Goal: Task Accomplishment & Management: Manage account settings

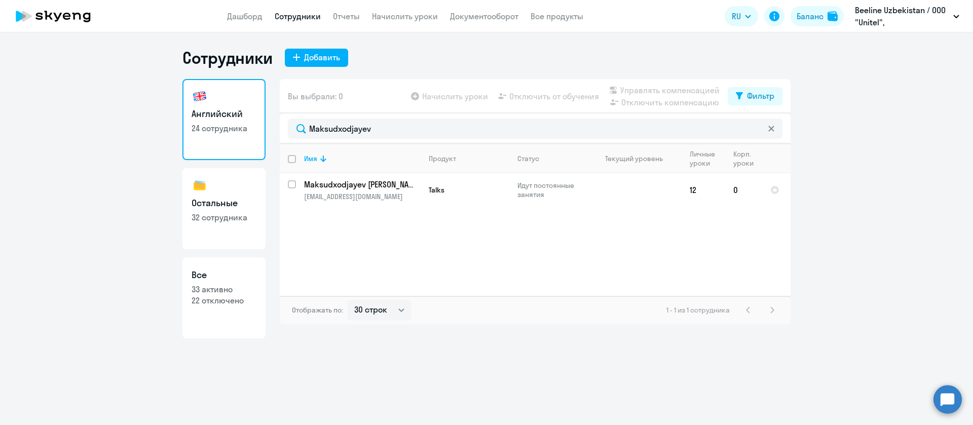
select select "30"
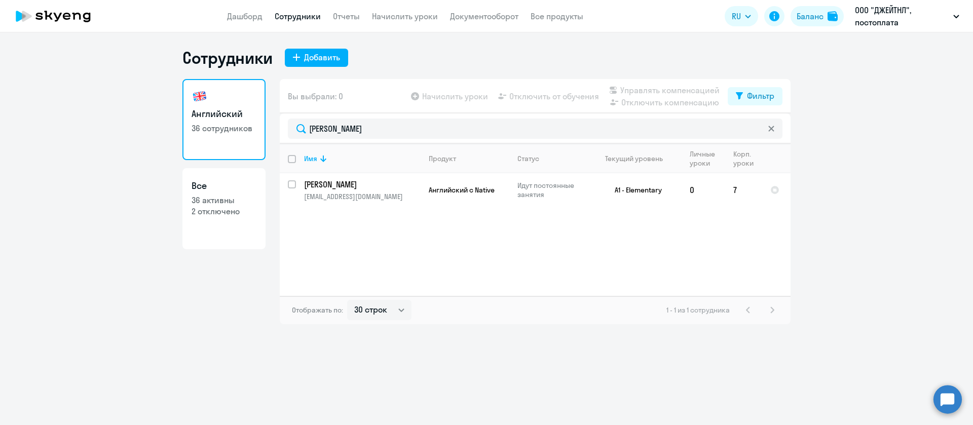
select select "30"
click at [769, 132] on svg-icon at bounding box center [771, 129] width 8 height 8
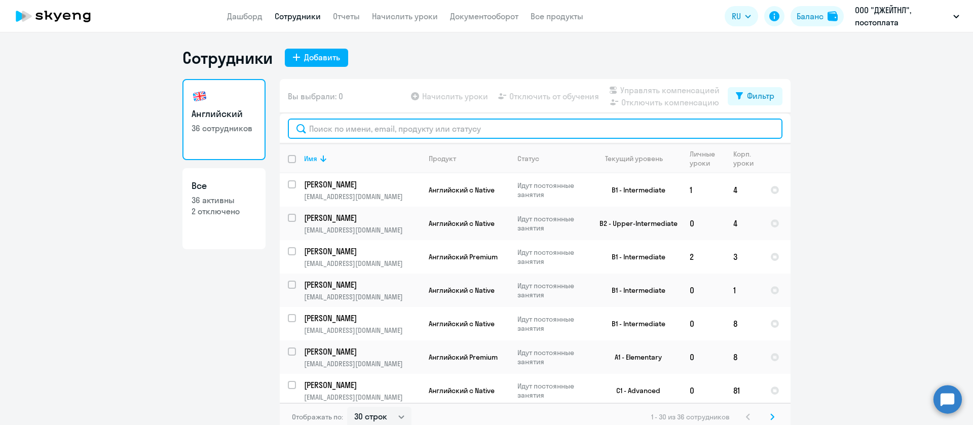
click at [332, 129] on input "text" at bounding box center [535, 129] width 494 height 20
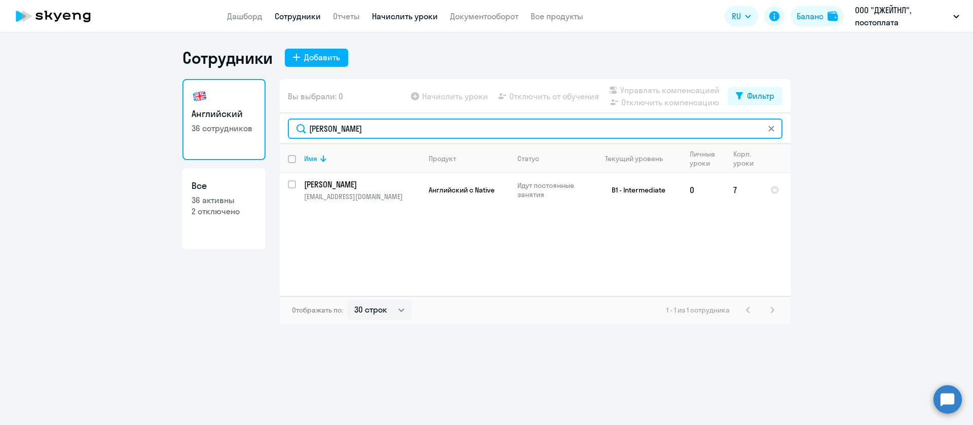
type input "[PERSON_NAME]"
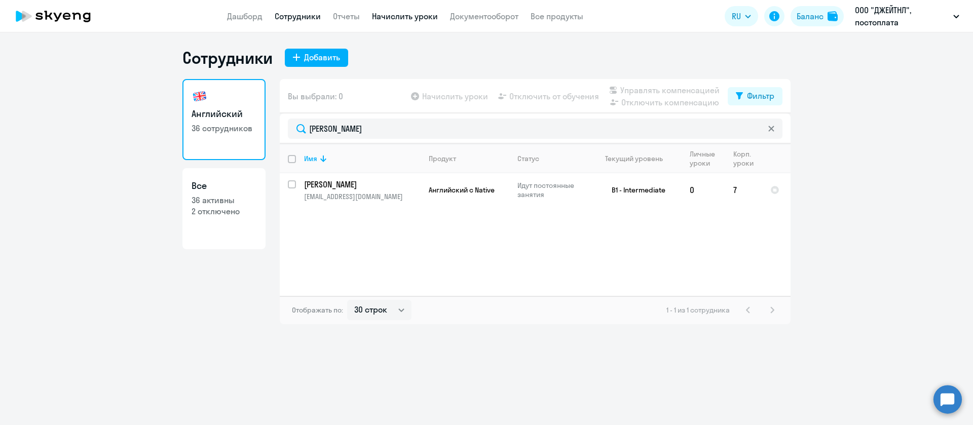
click at [417, 14] on link "Начислить уроки" at bounding box center [405, 16] width 66 height 10
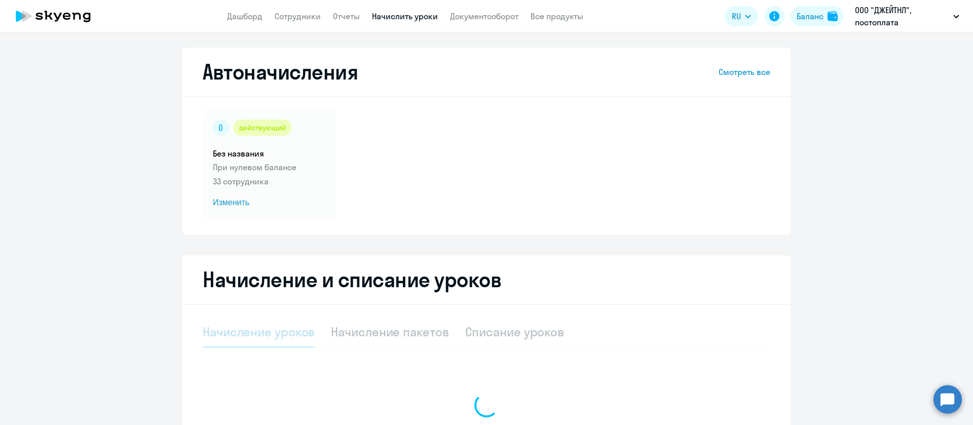
select select "10"
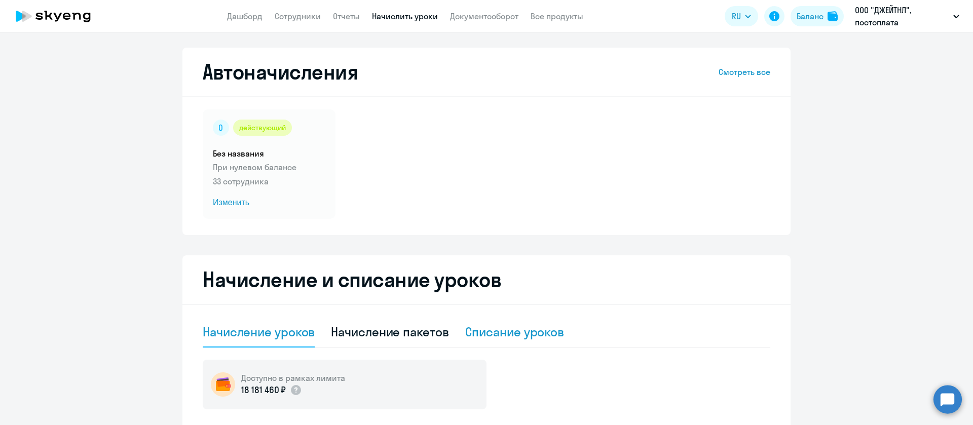
click at [498, 342] on div "Списание уроков" at bounding box center [514, 332] width 99 height 30
select select "10"
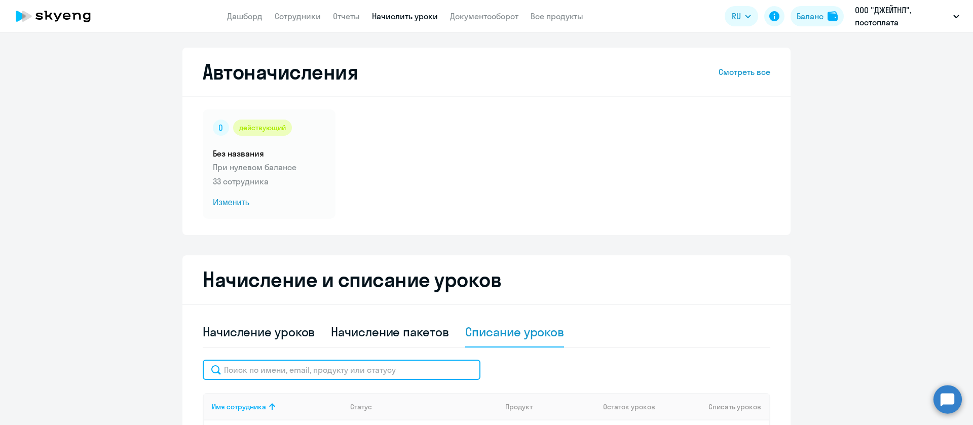
click at [426, 368] on input "text" at bounding box center [342, 370] width 278 height 20
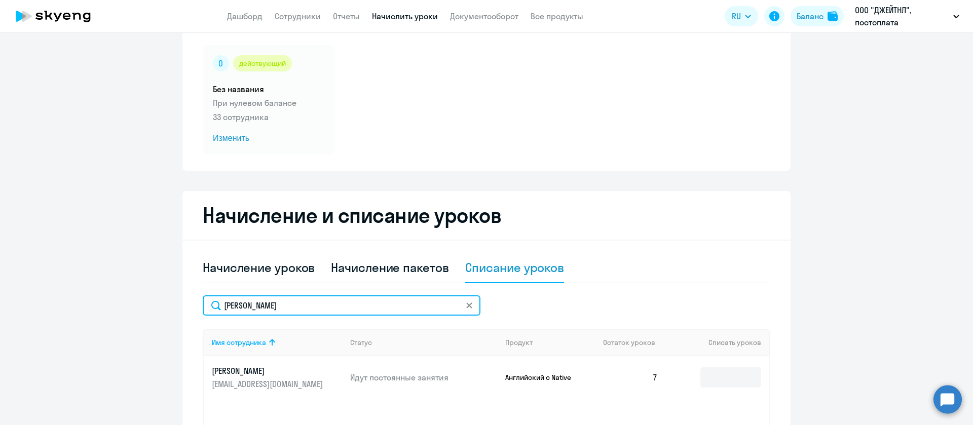
scroll to position [152, 0]
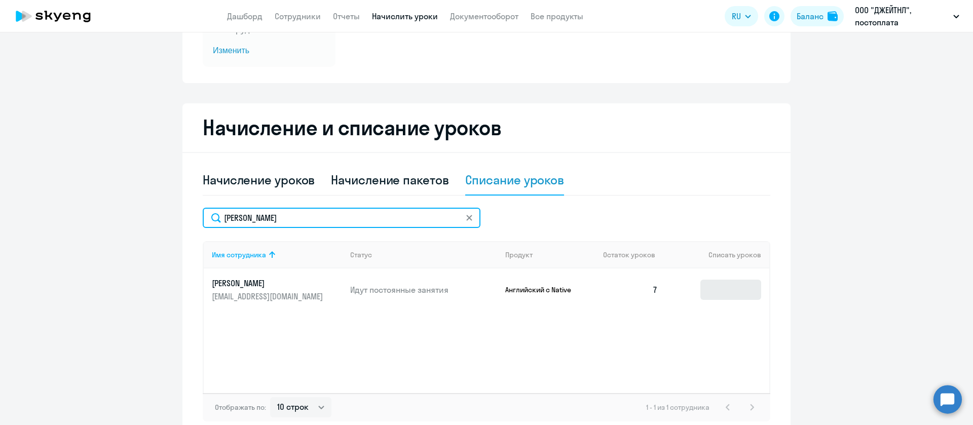
type input "[PERSON_NAME]"
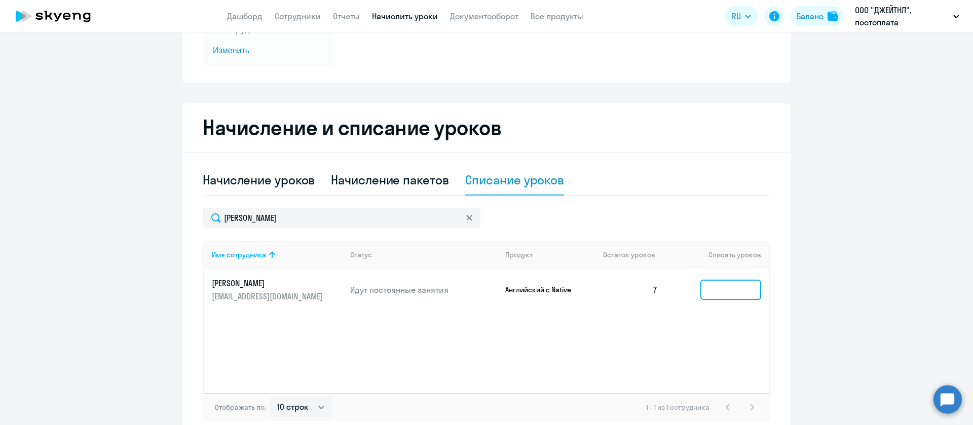
click at [715, 291] on input at bounding box center [730, 290] width 61 height 20
type input "7"
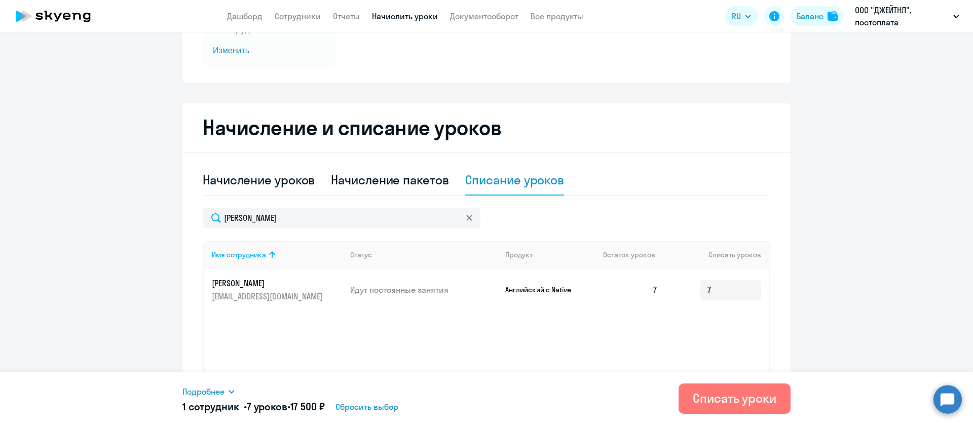
click at [253, 294] on p "[EMAIL_ADDRESS][DOMAIN_NAME]" at bounding box center [268, 296] width 113 height 11
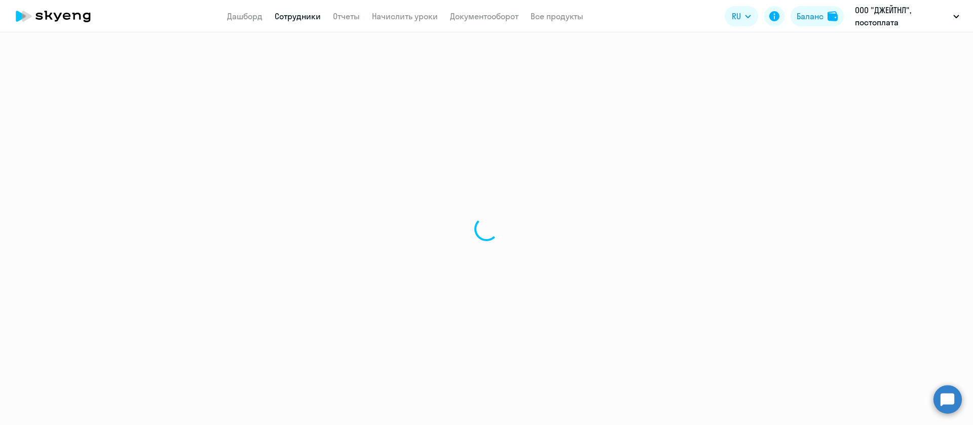
select select "english"
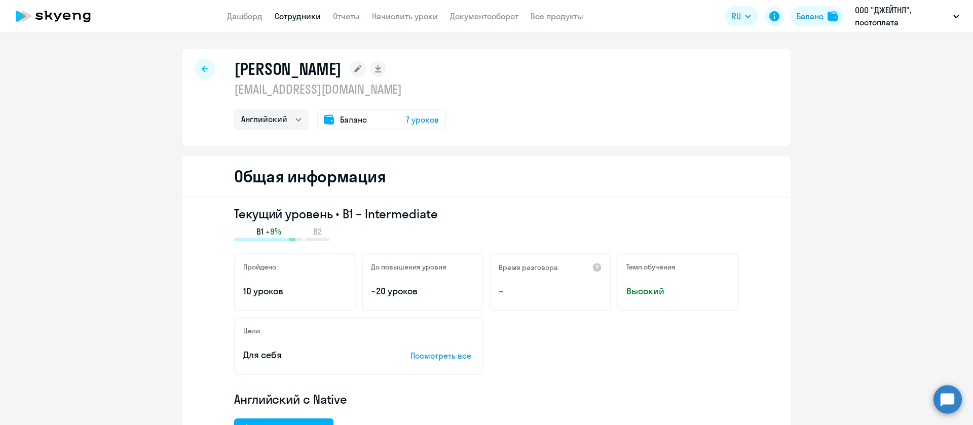
click at [283, 84] on p "[EMAIL_ADDRESS][DOMAIN_NAME]" at bounding box center [340, 89] width 212 height 16
copy p "[EMAIL_ADDRESS][DOMAIN_NAME]"
click at [412, 18] on link "Начислить уроки" at bounding box center [405, 16] width 66 height 10
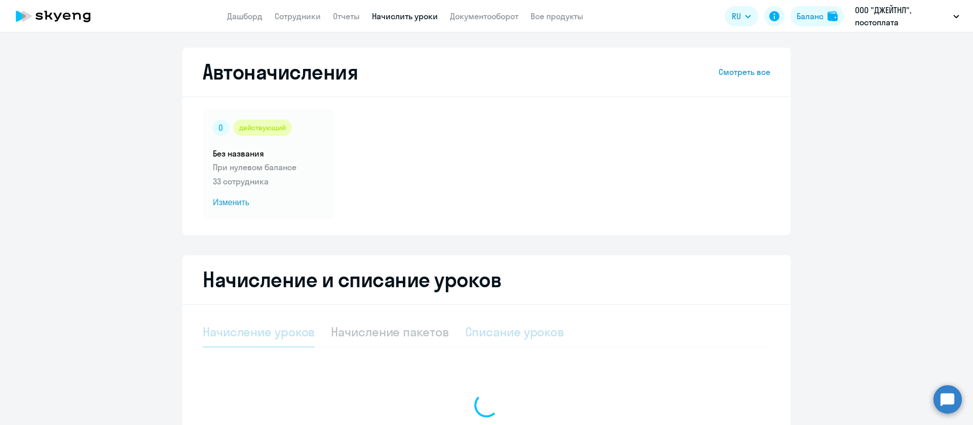
select select "10"
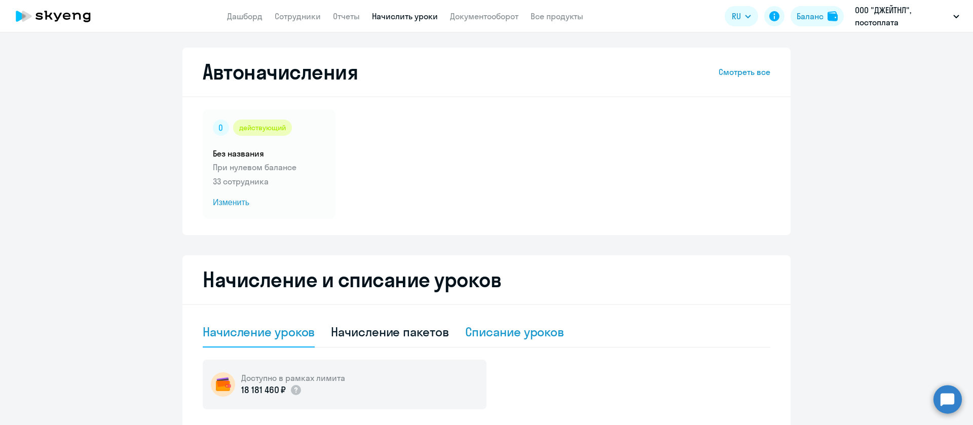
click at [480, 333] on div "Списание уроков" at bounding box center [514, 332] width 99 height 16
select select "10"
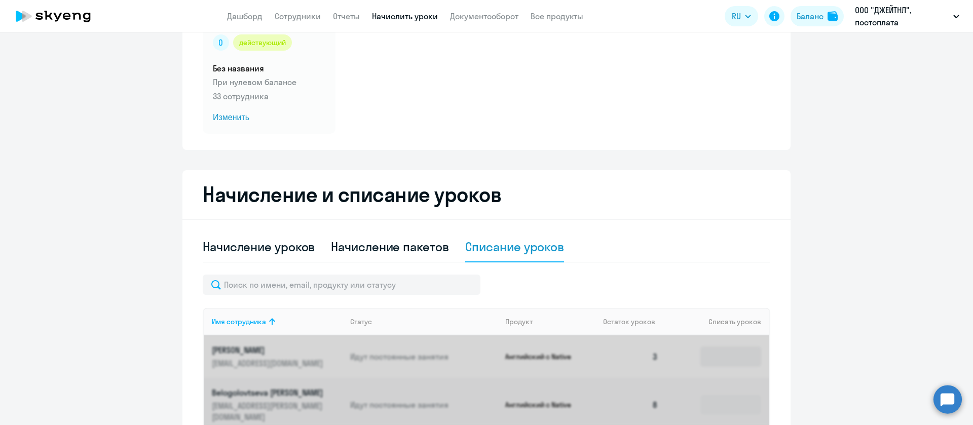
scroll to position [152, 0]
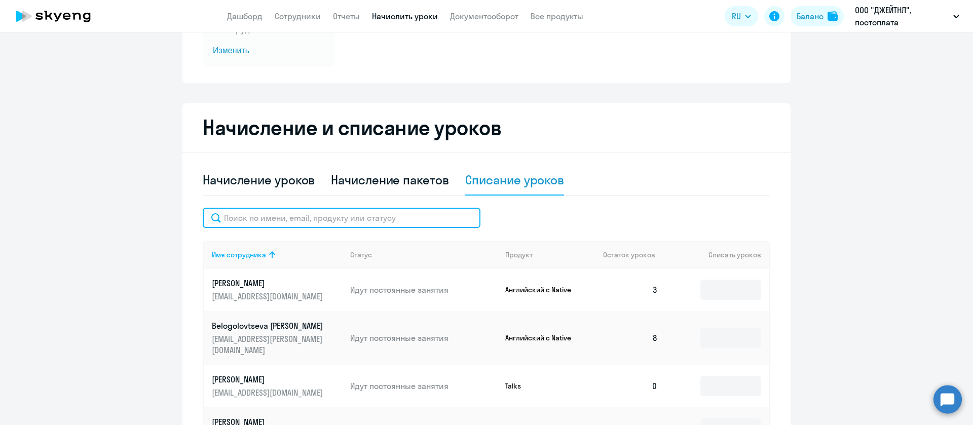
click at [430, 225] on input "text" at bounding box center [342, 218] width 278 height 20
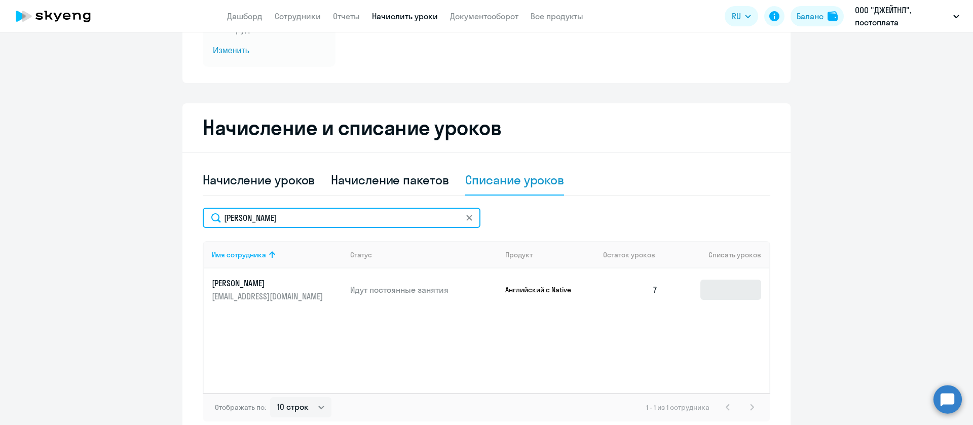
type input "[PERSON_NAME]"
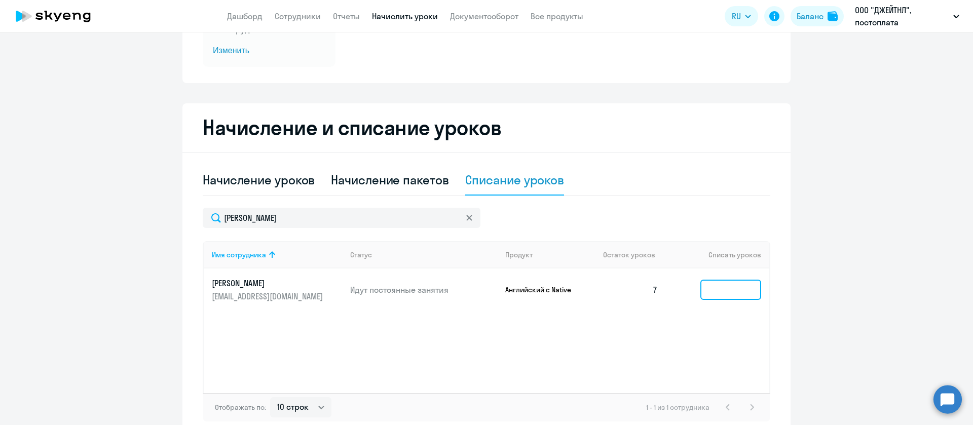
click at [748, 287] on input at bounding box center [730, 290] width 61 height 20
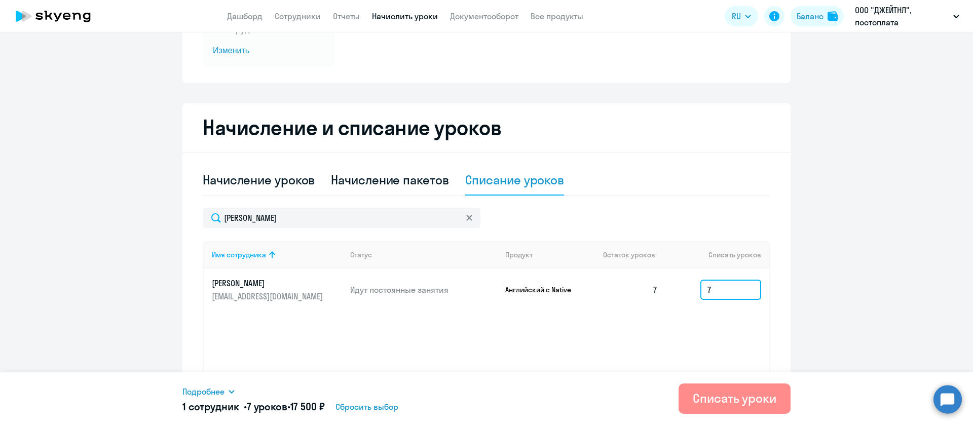
type input "7"
click at [720, 401] on div "Списать уроки" at bounding box center [735, 398] width 84 height 16
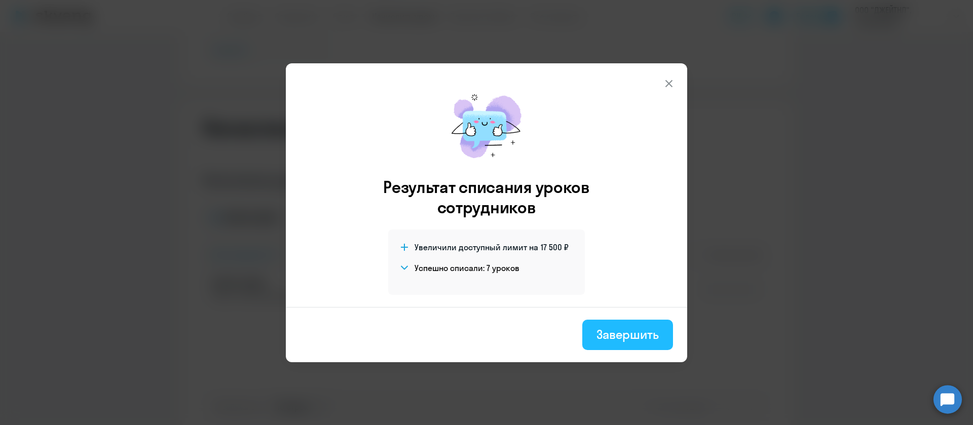
click at [656, 341] on div "Завершить" at bounding box center [627, 334] width 62 height 16
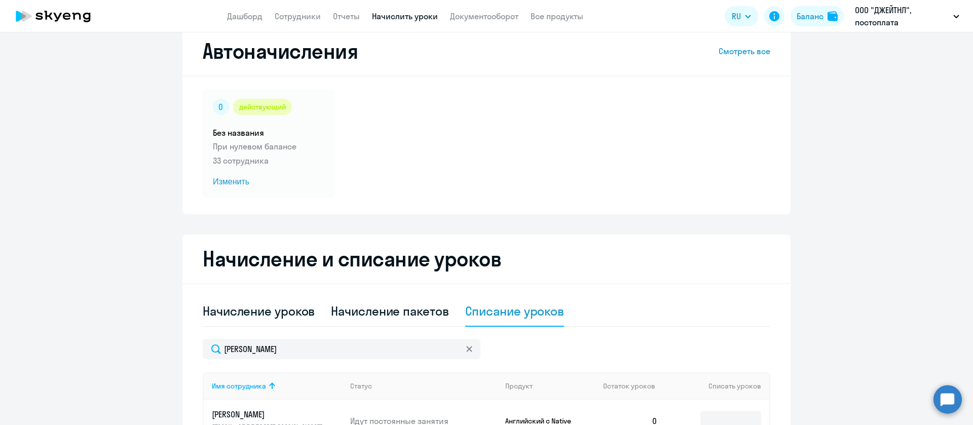
scroll to position [76, 0]
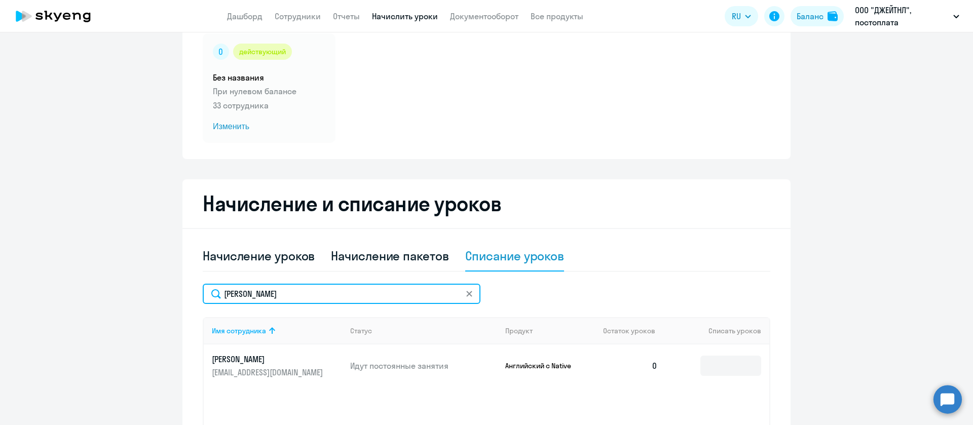
click at [289, 294] on input "[PERSON_NAME]" at bounding box center [342, 294] width 278 height 20
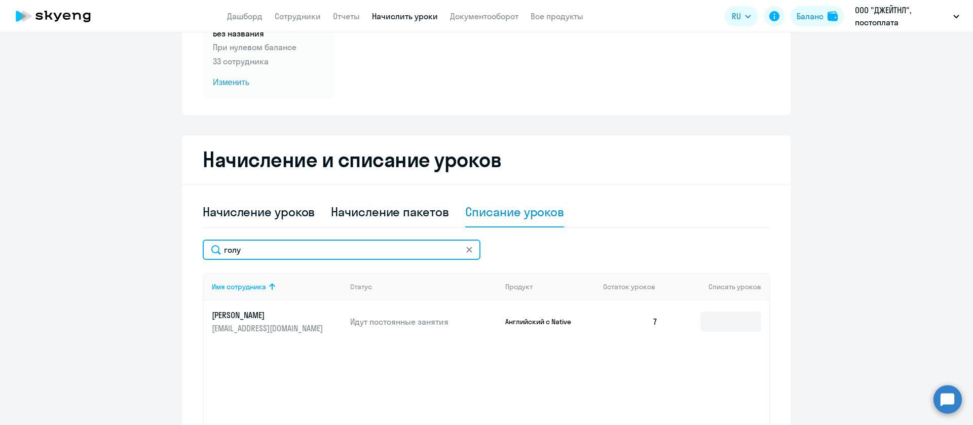
scroll to position [152, 0]
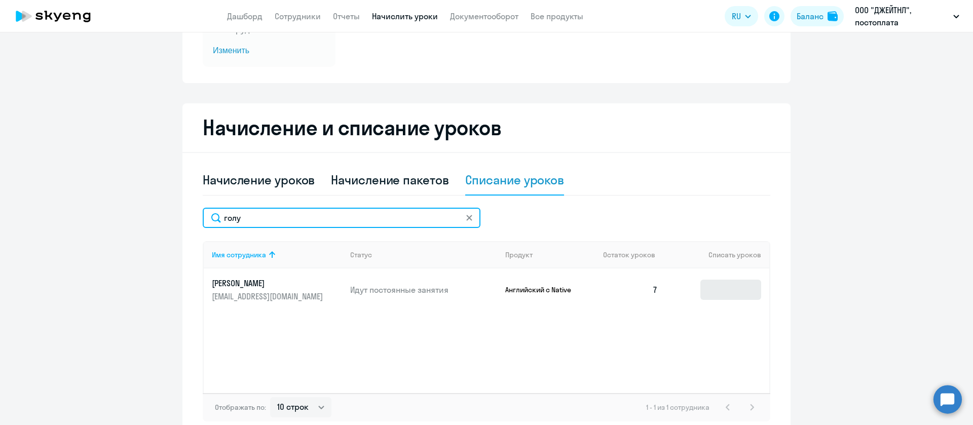
type input "голу"
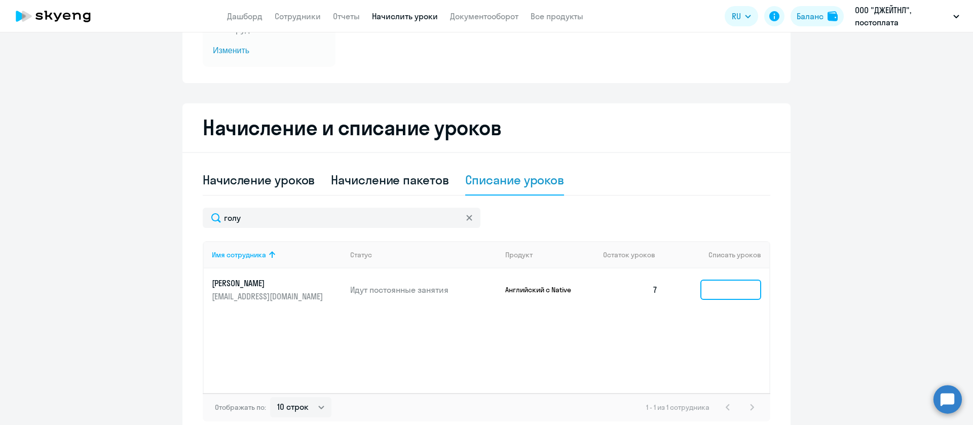
click at [705, 286] on input at bounding box center [730, 290] width 61 height 20
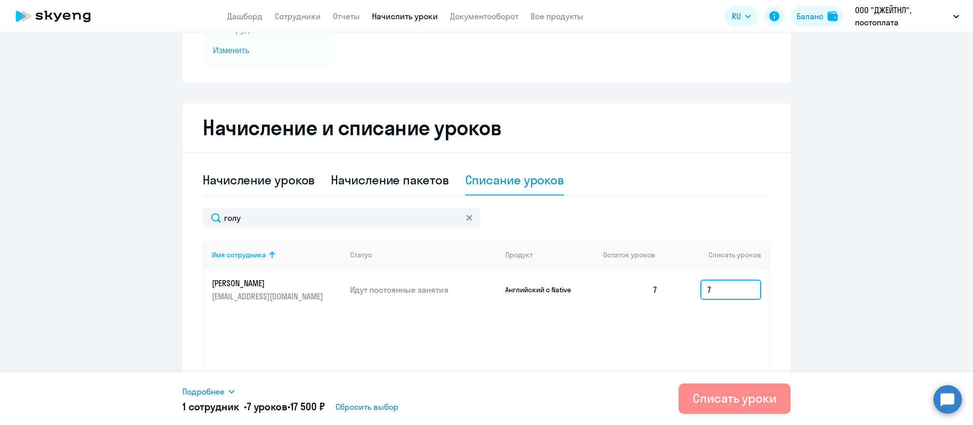
type input "7"
click at [741, 390] on div "Списать уроки" at bounding box center [735, 398] width 84 height 16
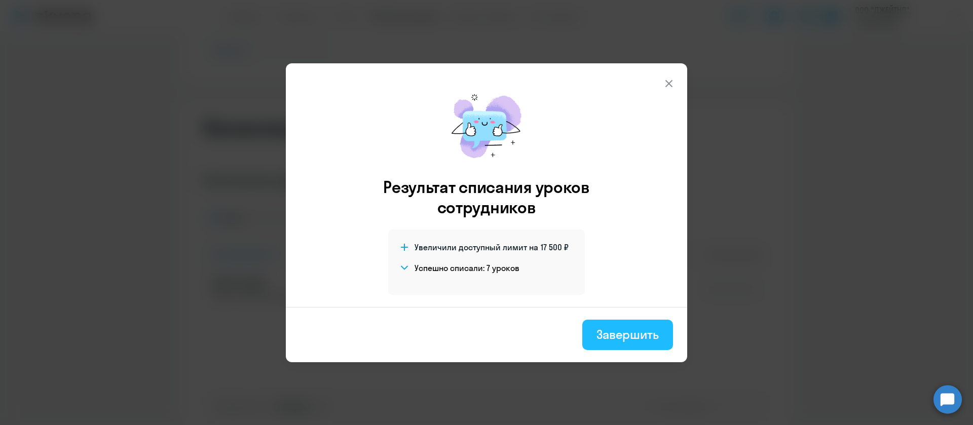
click at [646, 341] on div "Завершить" at bounding box center [627, 334] width 62 height 16
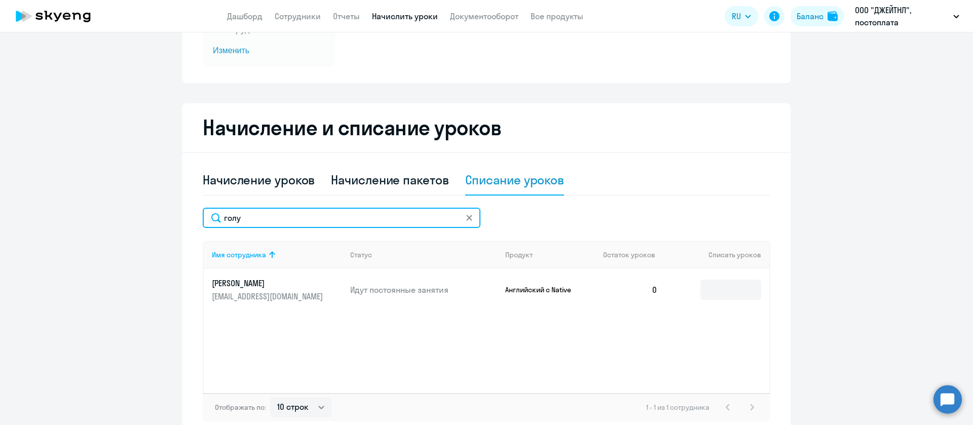
click at [307, 218] on input "голу" at bounding box center [342, 218] width 278 height 20
click at [274, 222] on input "[PERSON_NAME]" at bounding box center [342, 218] width 278 height 20
type input "[PERSON_NAME]"
